Goal: Task Accomplishment & Management: Manage account settings

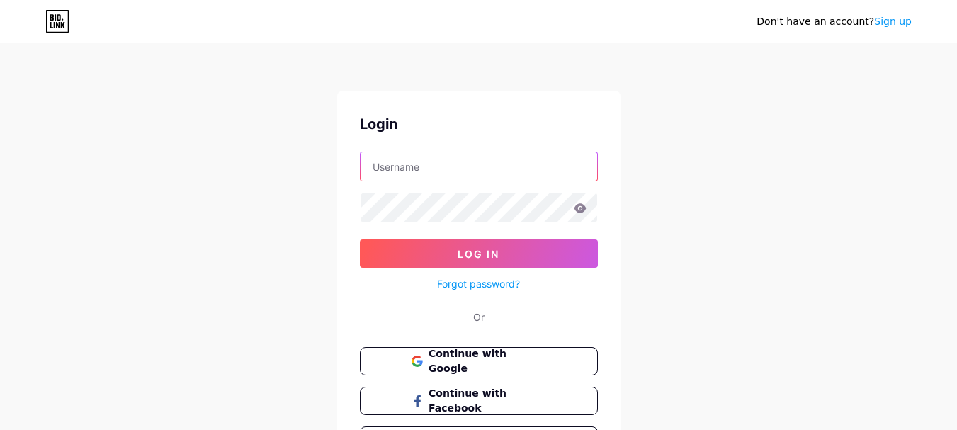
click at [369, 164] on input "text" at bounding box center [479, 166] width 237 height 28
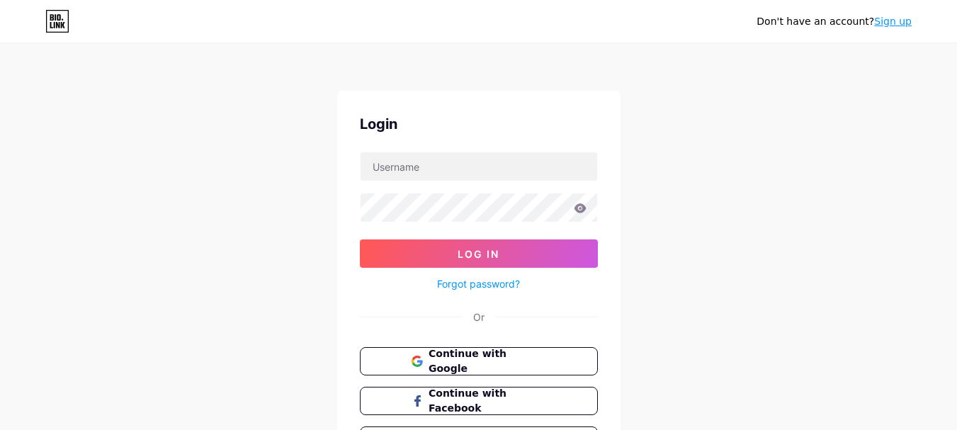
click at [654, 202] on div "Don't have an account? Sign up Login Log In Forgot password? Or Continue with G…" at bounding box center [478, 261] width 957 height 523
click at [745, 273] on div "Don't have an account? Sign up Login Log In Forgot password? Or Continue with G…" at bounding box center [478, 261] width 957 height 523
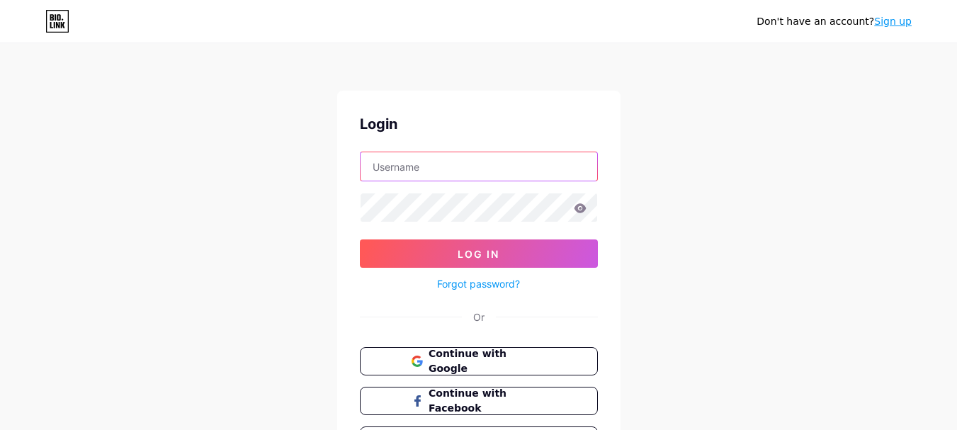
click at [451, 171] on input "text" at bounding box center [479, 166] width 237 height 28
type input "Airdroptik"
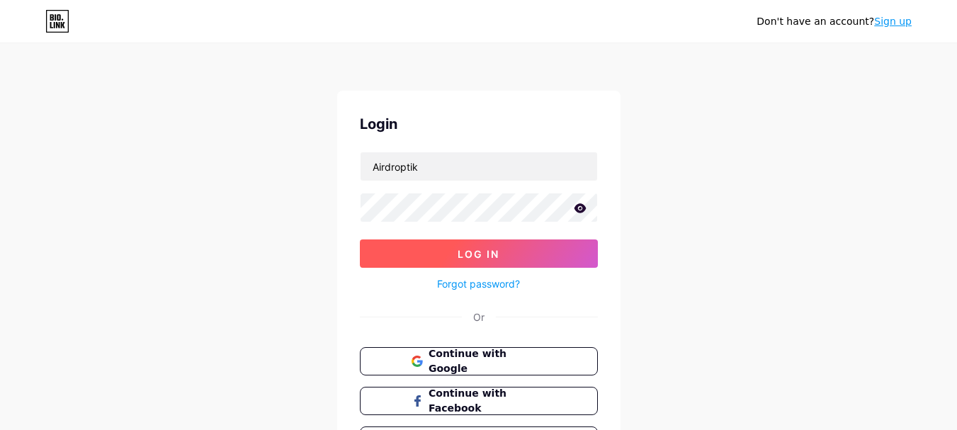
click at [544, 249] on button "Log In" at bounding box center [479, 253] width 238 height 28
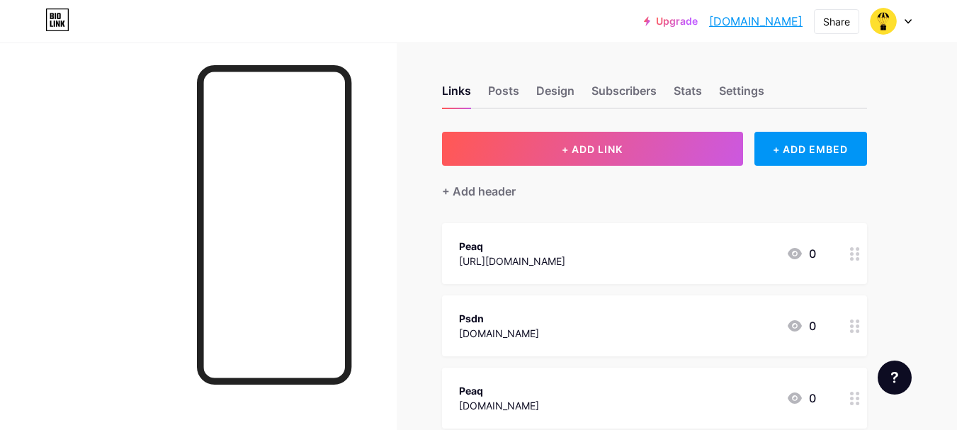
click at [495, 327] on div "[DOMAIN_NAME]" at bounding box center [499, 333] width 80 height 15
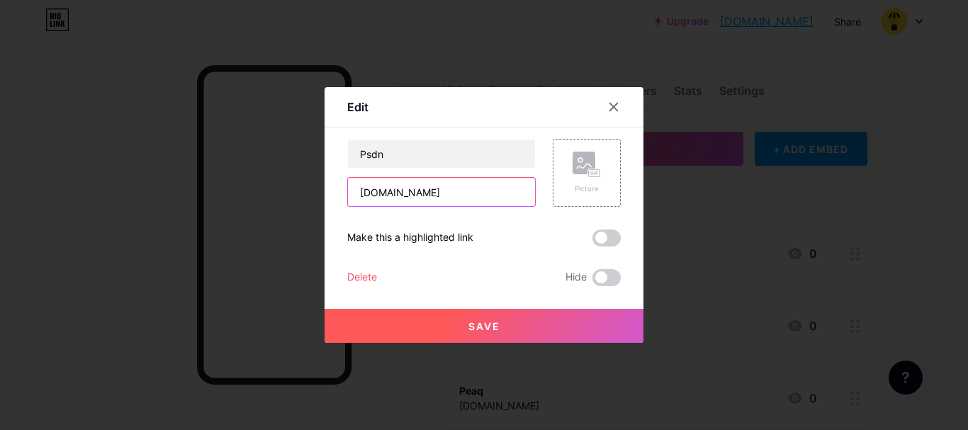
click at [397, 196] on input "[DOMAIN_NAME]" at bounding box center [441, 192] width 187 height 28
paste input "[URL]"
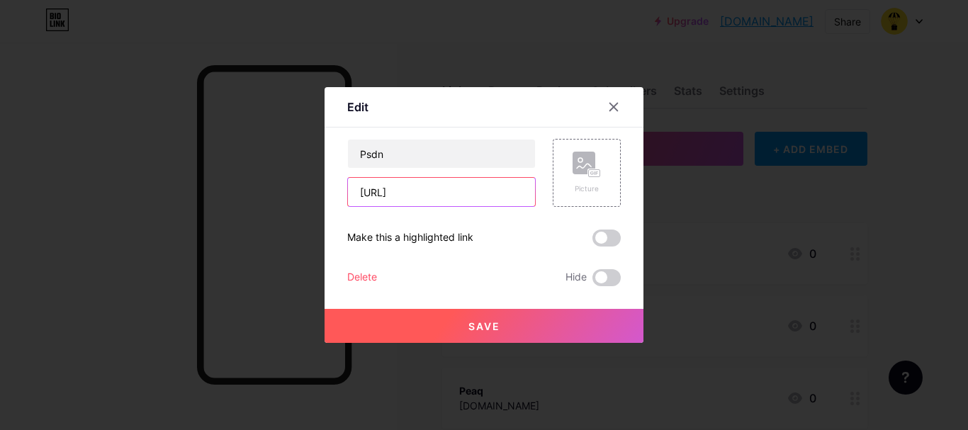
type input "[URL]"
click at [560, 327] on button "Save" at bounding box center [483, 326] width 319 height 34
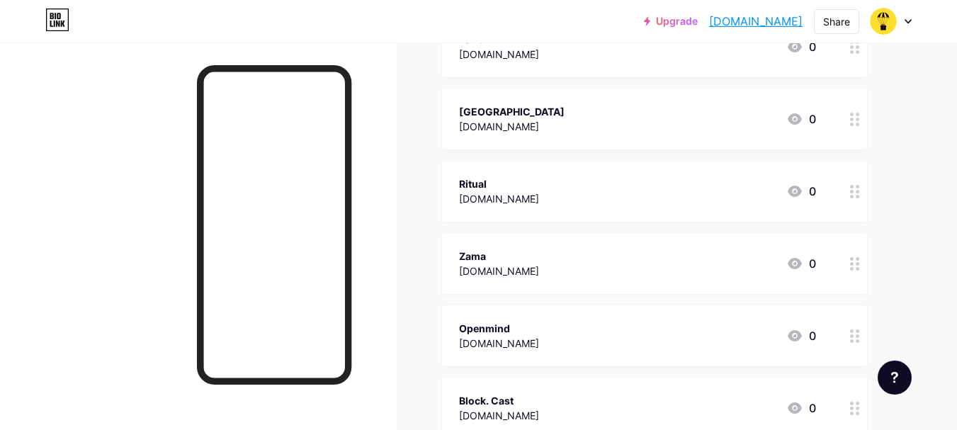
scroll to position [779, 0]
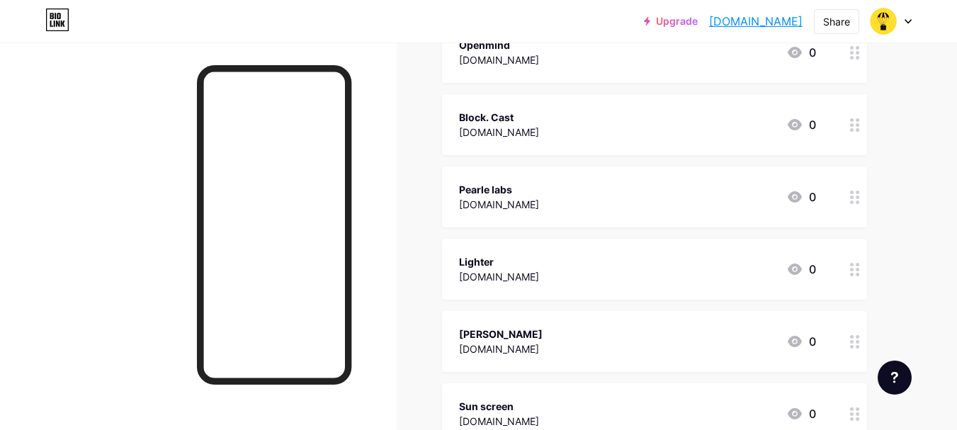
click at [494, 118] on div "Block. Cast" at bounding box center [499, 117] width 80 height 15
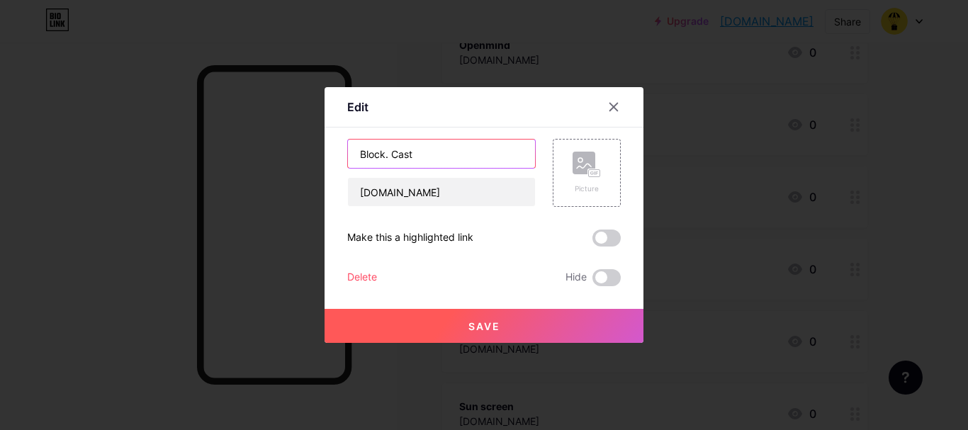
drag, startPoint x: 392, startPoint y: 154, endPoint x: 499, endPoint y: 225, distance: 127.3
click at [392, 154] on input "Block. Cast" at bounding box center [441, 154] width 187 height 28
type input "BlockCast"
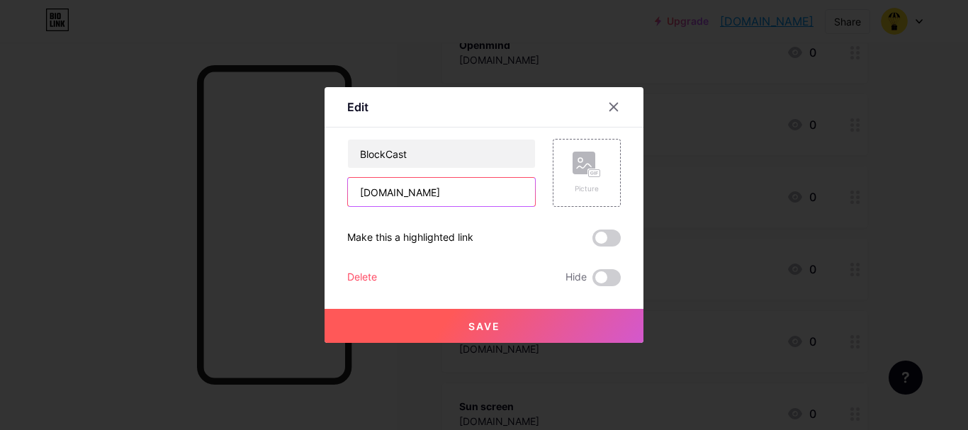
click at [473, 190] on input "[DOMAIN_NAME]" at bounding box center [441, 192] width 187 height 28
click at [493, 319] on button "Save" at bounding box center [483, 326] width 319 height 34
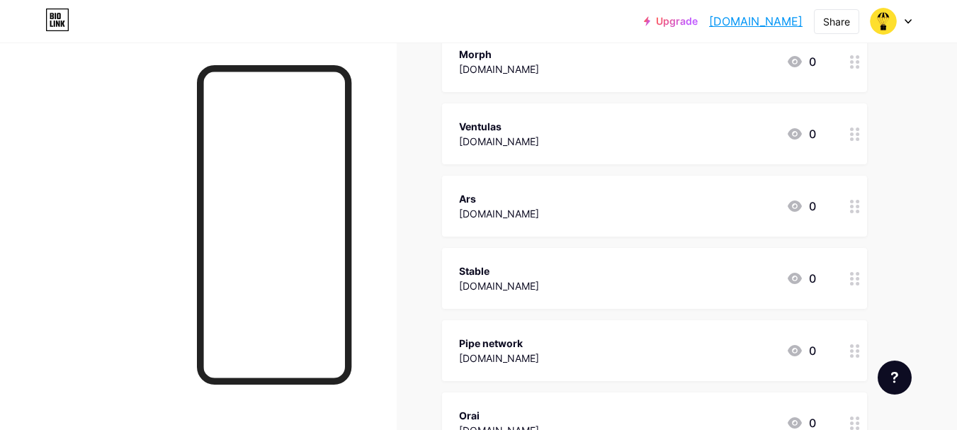
scroll to position [1417, 0]
